Goal: Task Accomplishment & Management: Manage account settings

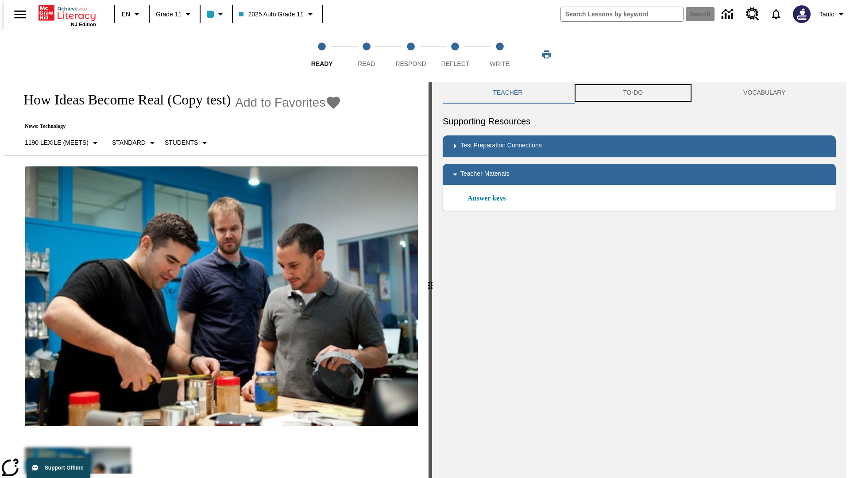
click at [633, 93] on button "TO-DO" at bounding box center [633, 92] width 120 height 21
